Goal: Task Accomplishment & Management: Complete application form

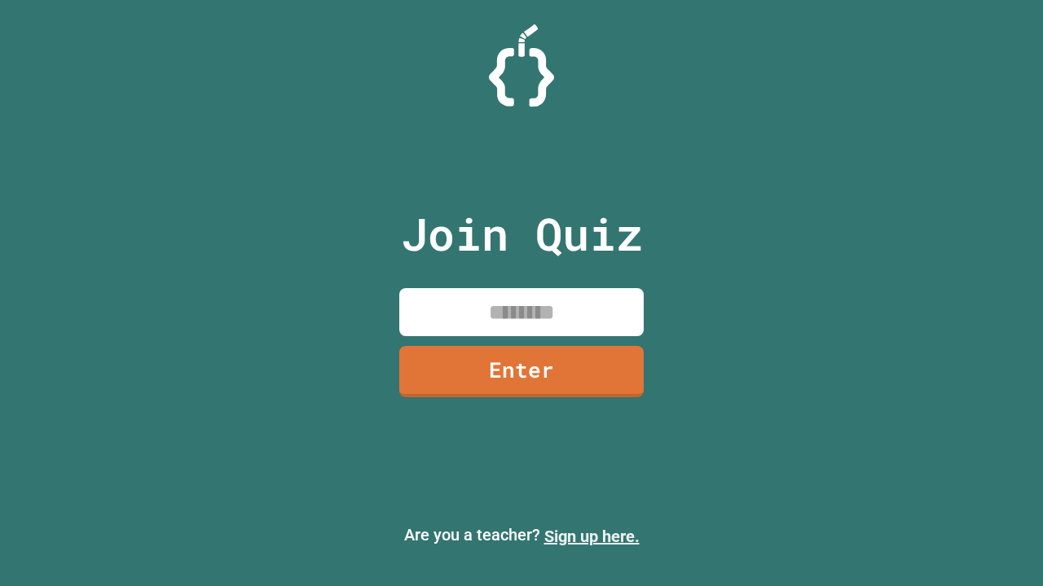
click at [591, 537] on link "Sign up here." at bounding box center [591, 537] width 95 height 20
